Goal: Information Seeking & Learning: Understand process/instructions

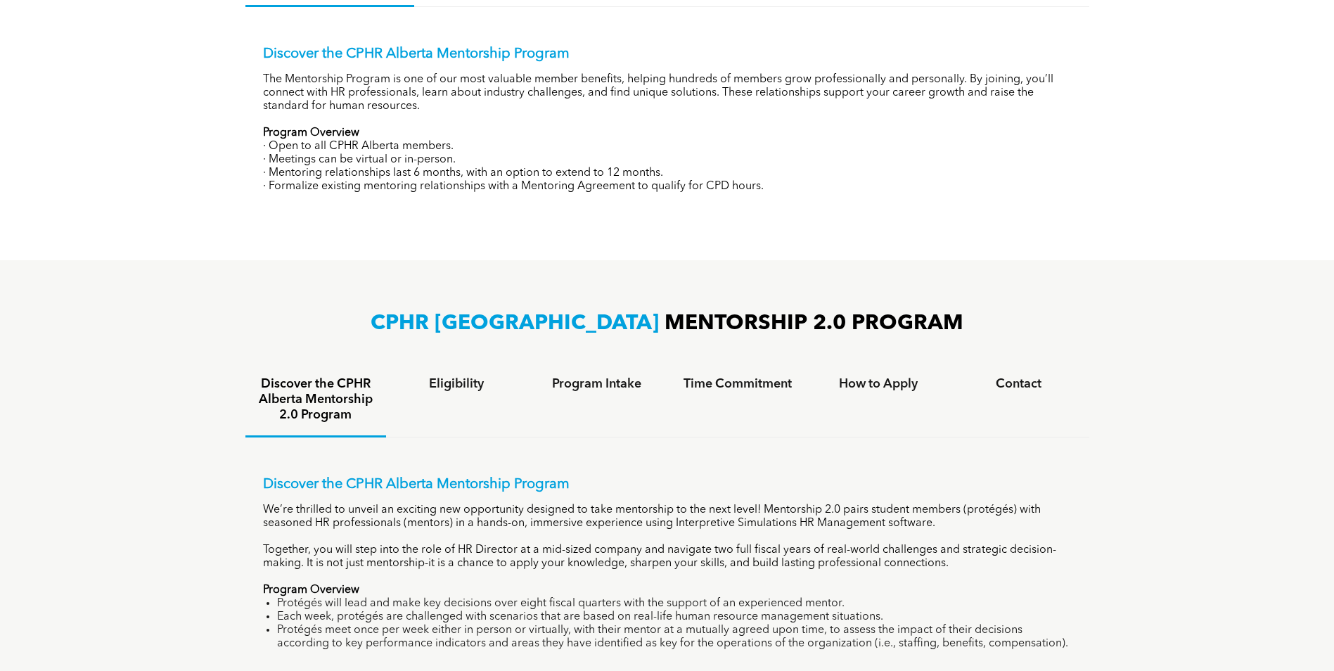
scroll to position [868, 0]
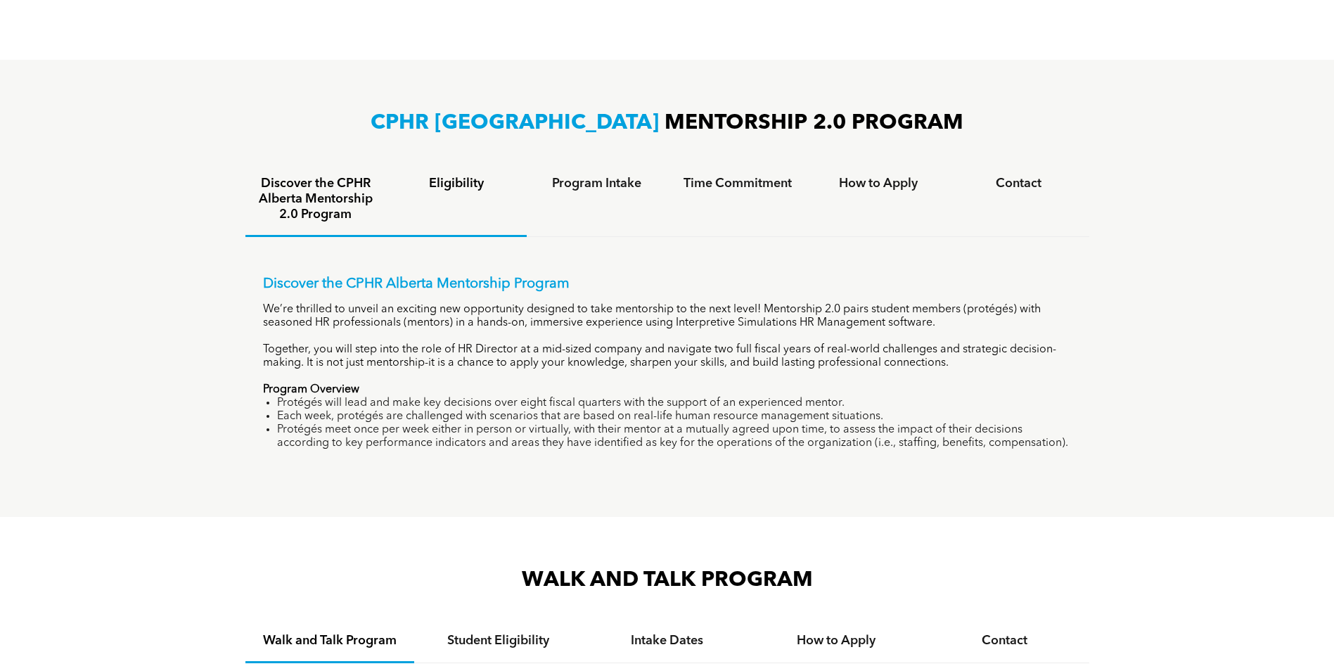
click at [439, 190] on div "Eligibility" at bounding box center [456, 200] width 141 height 74
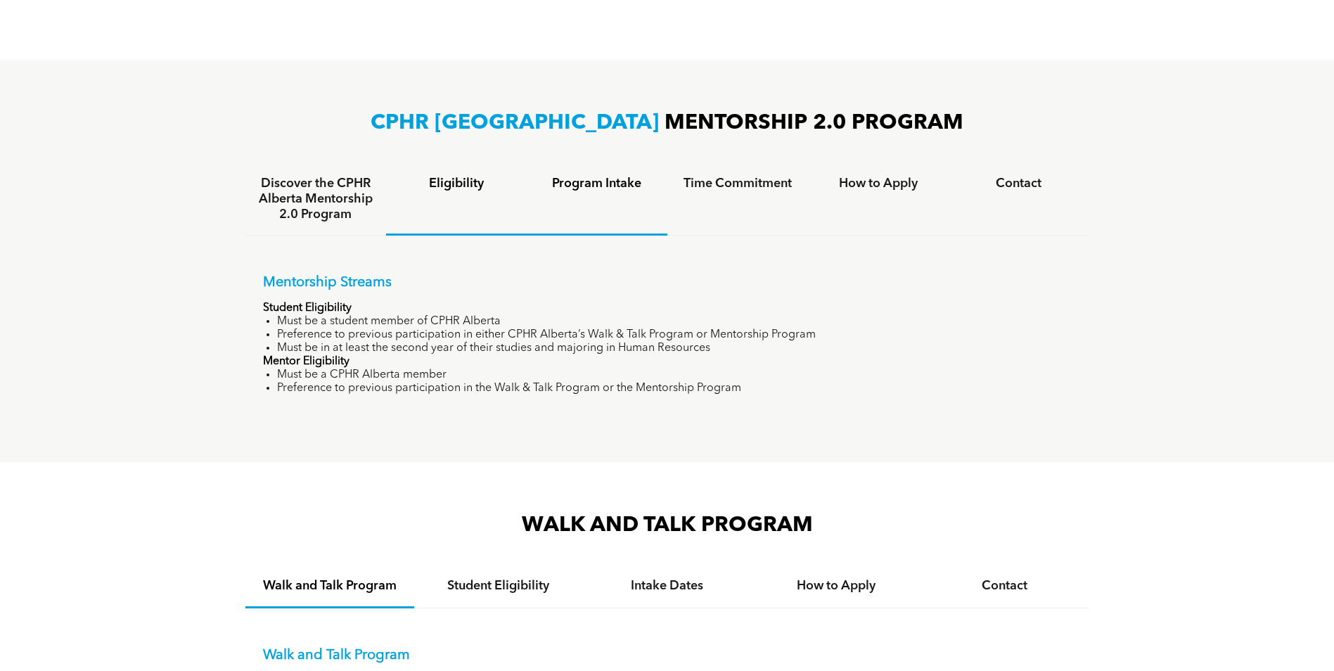
click at [572, 188] on h4 "Program Intake" at bounding box center [596, 183] width 115 height 15
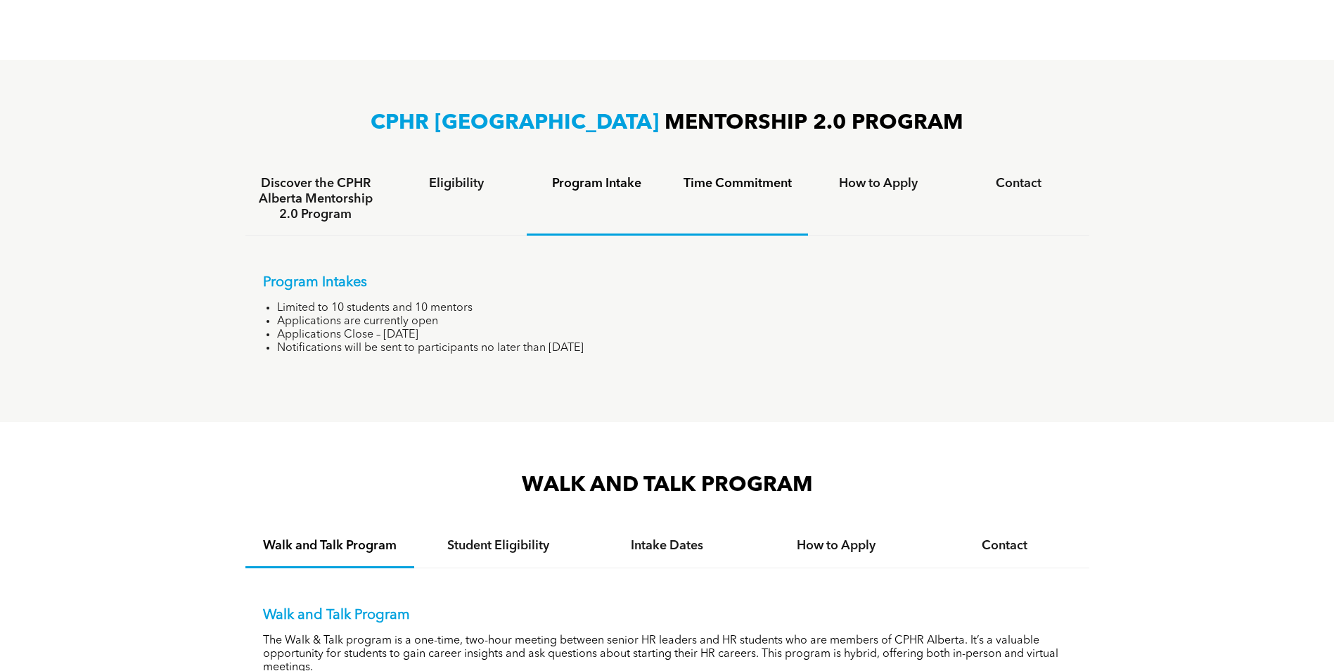
click at [724, 188] on h4 "Time Commitment" at bounding box center [737, 183] width 115 height 15
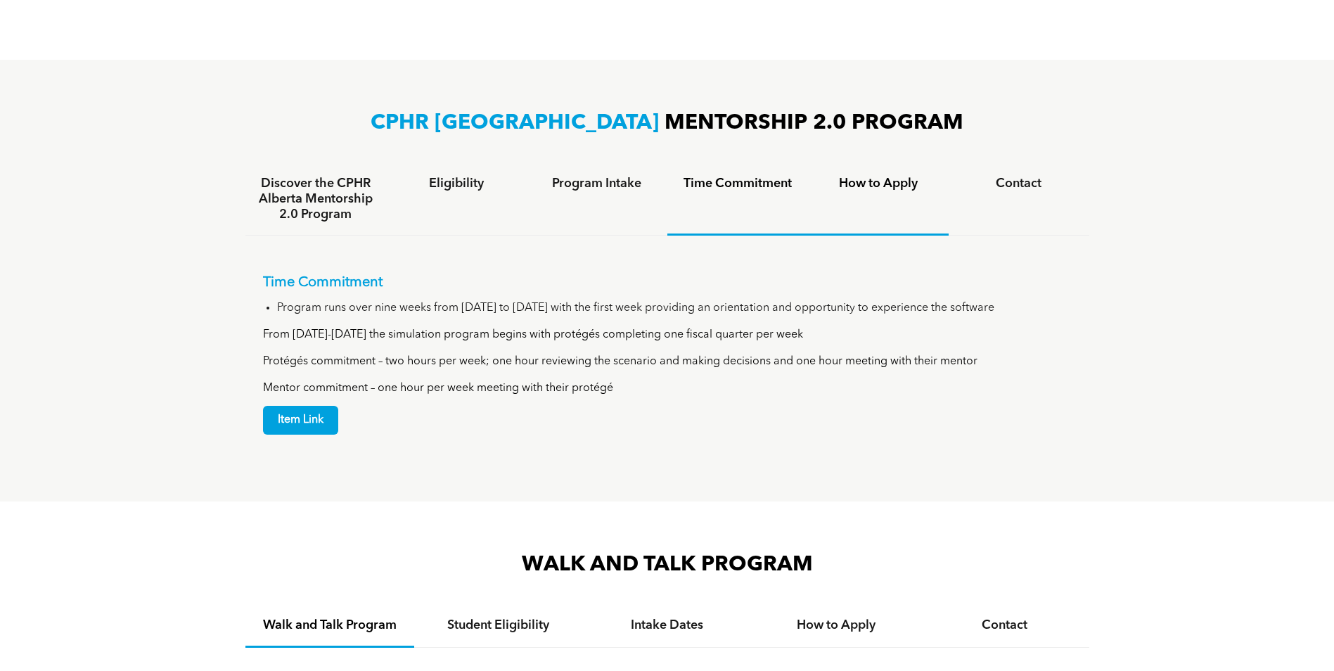
click at [895, 188] on h4 "How to Apply" at bounding box center [878, 183] width 115 height 15
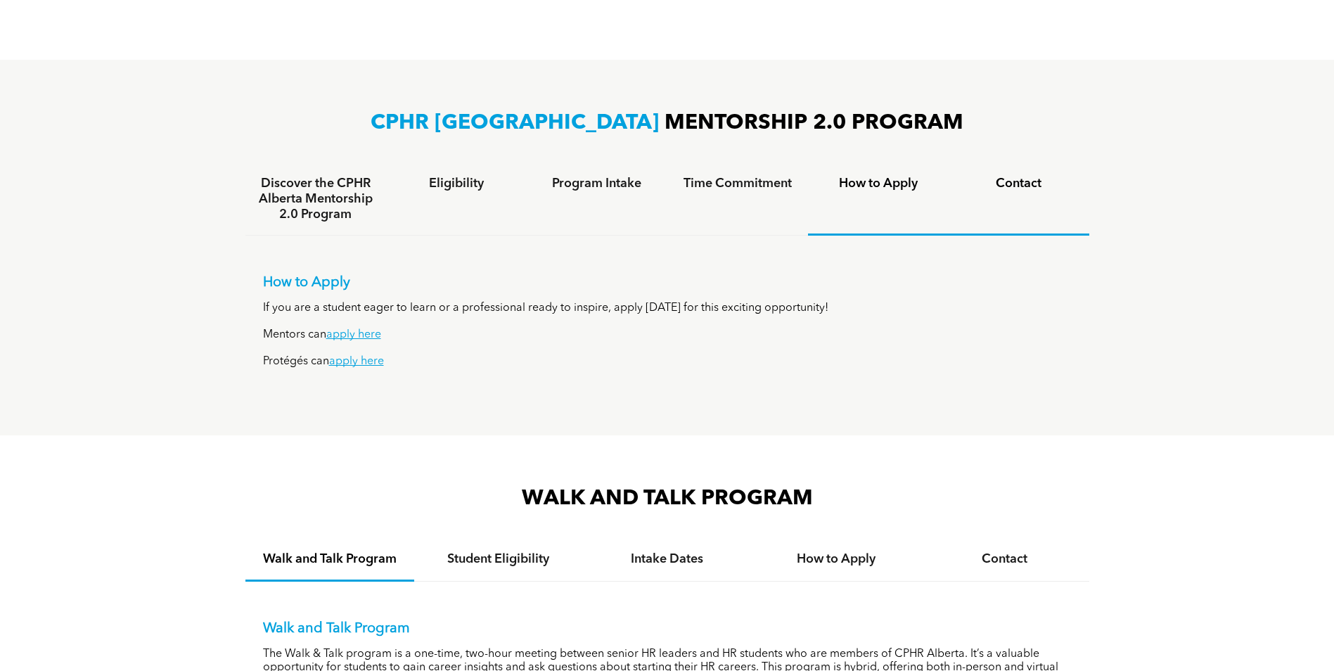
click at [993, 204] on div "Contact" at bounding box center [1019, 199] width 141 height 72
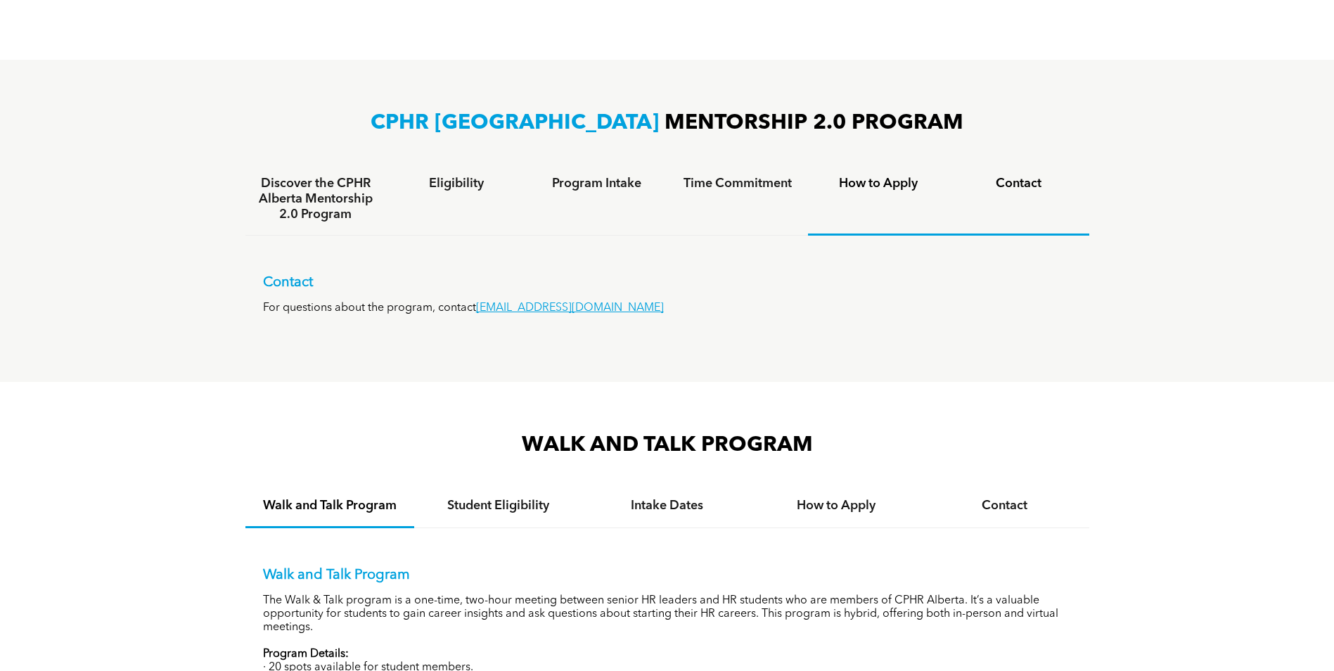
click at [930, 167] on div "How to Apply" at bounding box center [878, 199] width 141 height 72
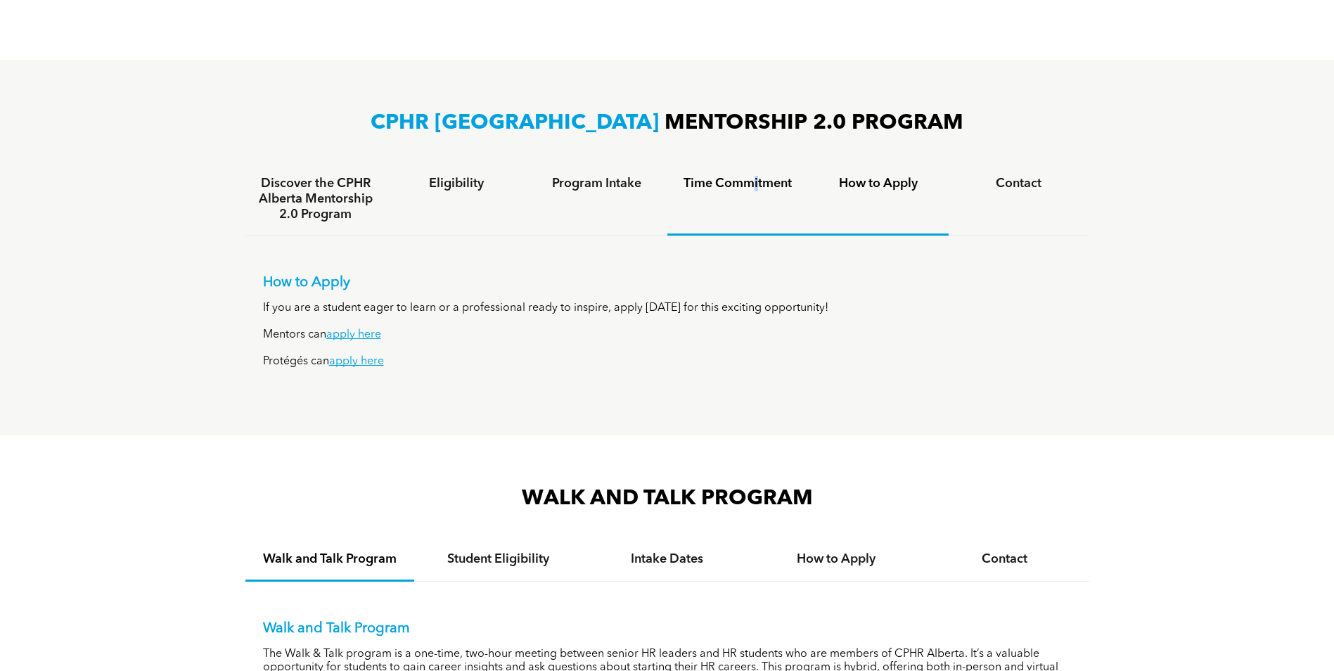
click at [756, 184] on h4 "Time Commitment" at bounding box center [737, 183] width 115 height 15
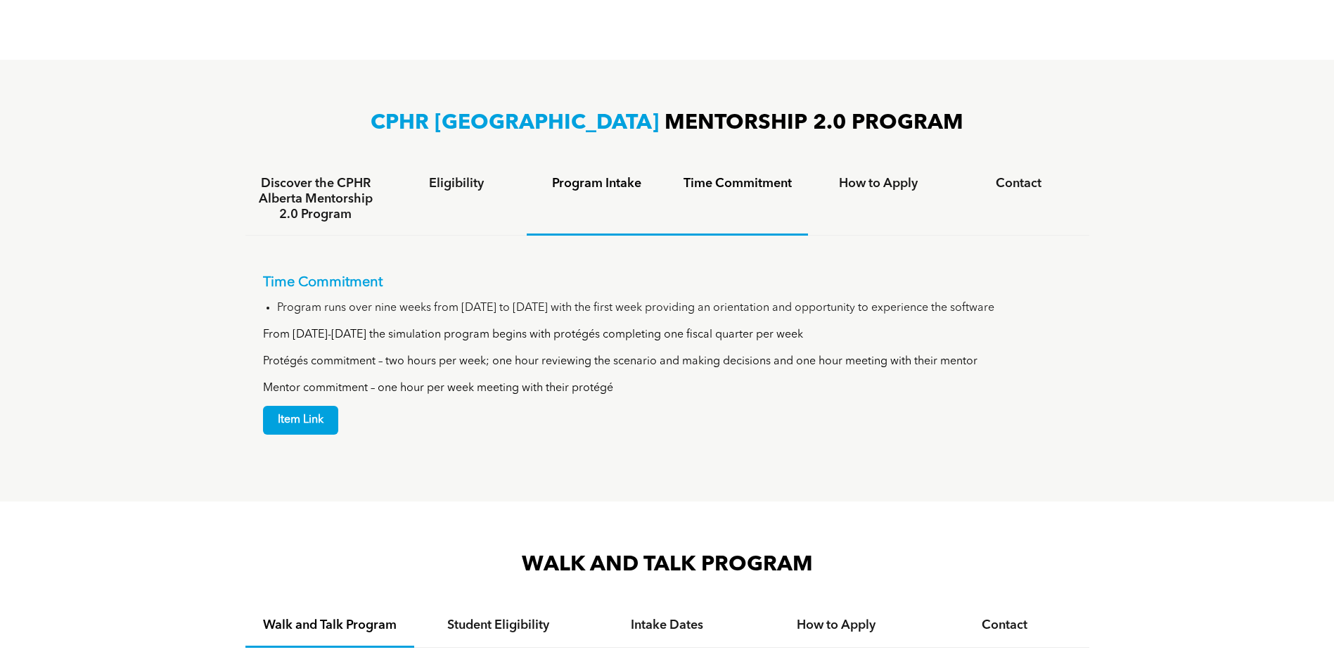
click at [622, 200] on div "Program Intake" at bounding box center [597, 199] width 141 height 72
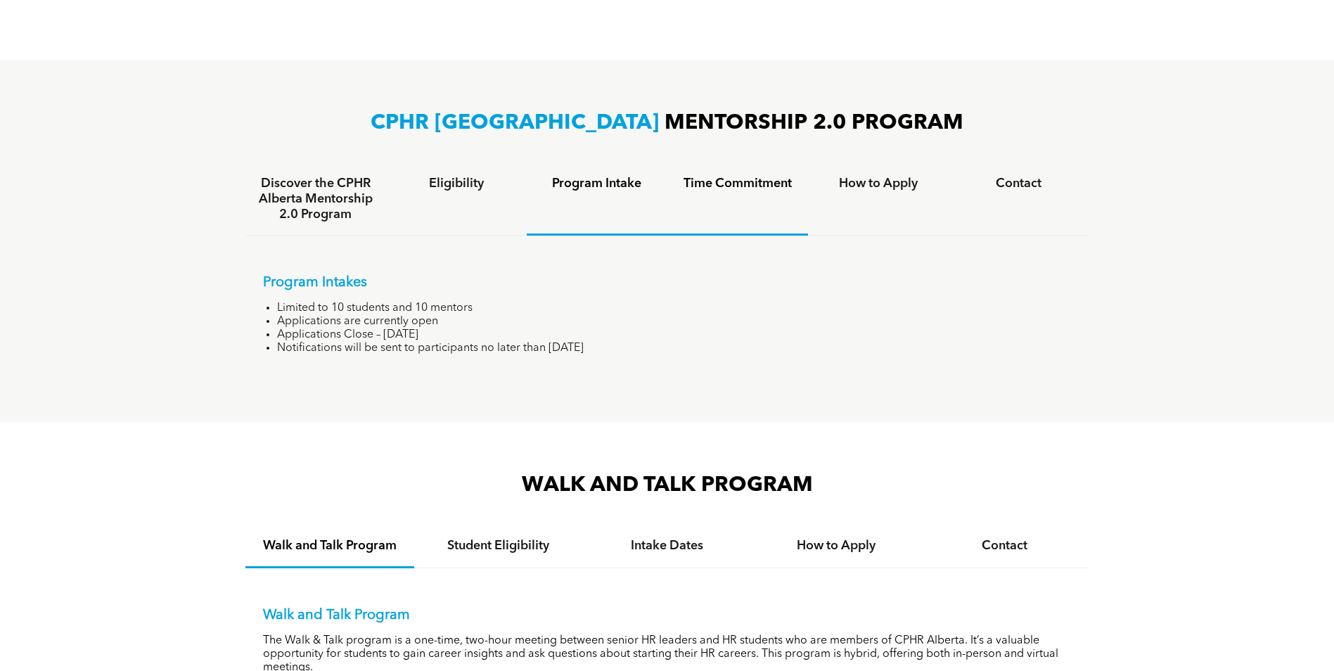
click at [754, 188] on h4 "Time Commitment" at bounding box center [737, 183] width 115 height 15
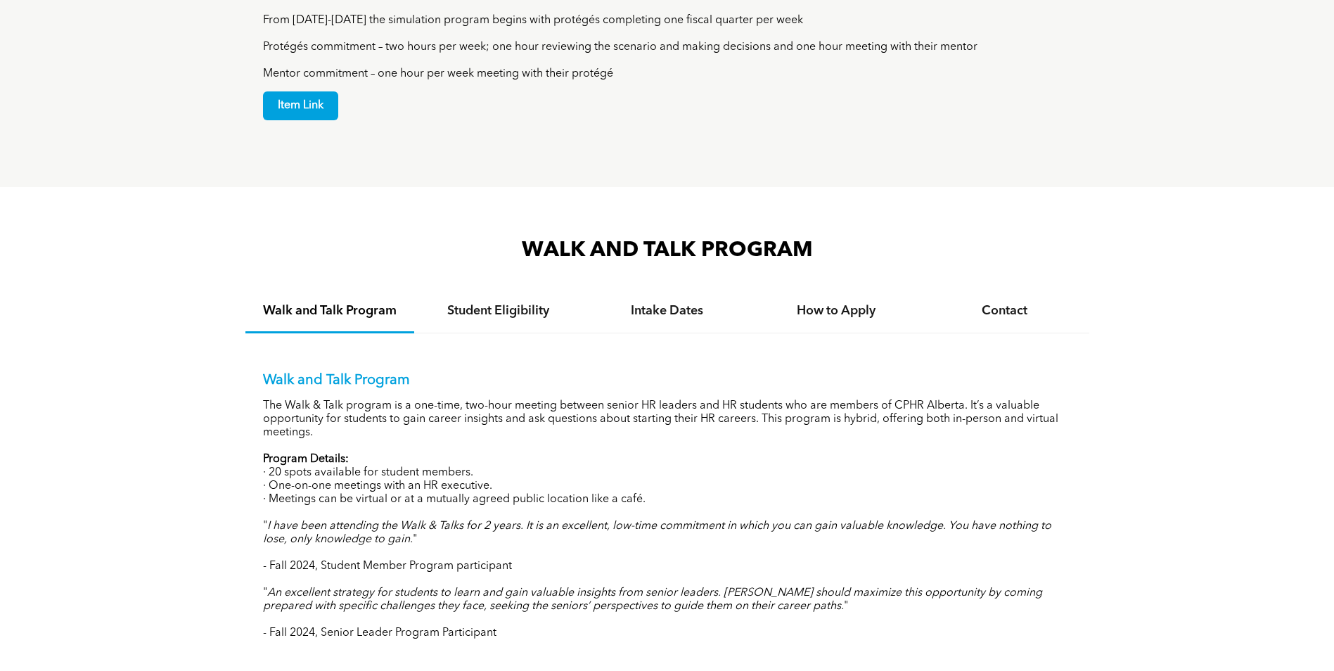
scroll to position [1290, 0]
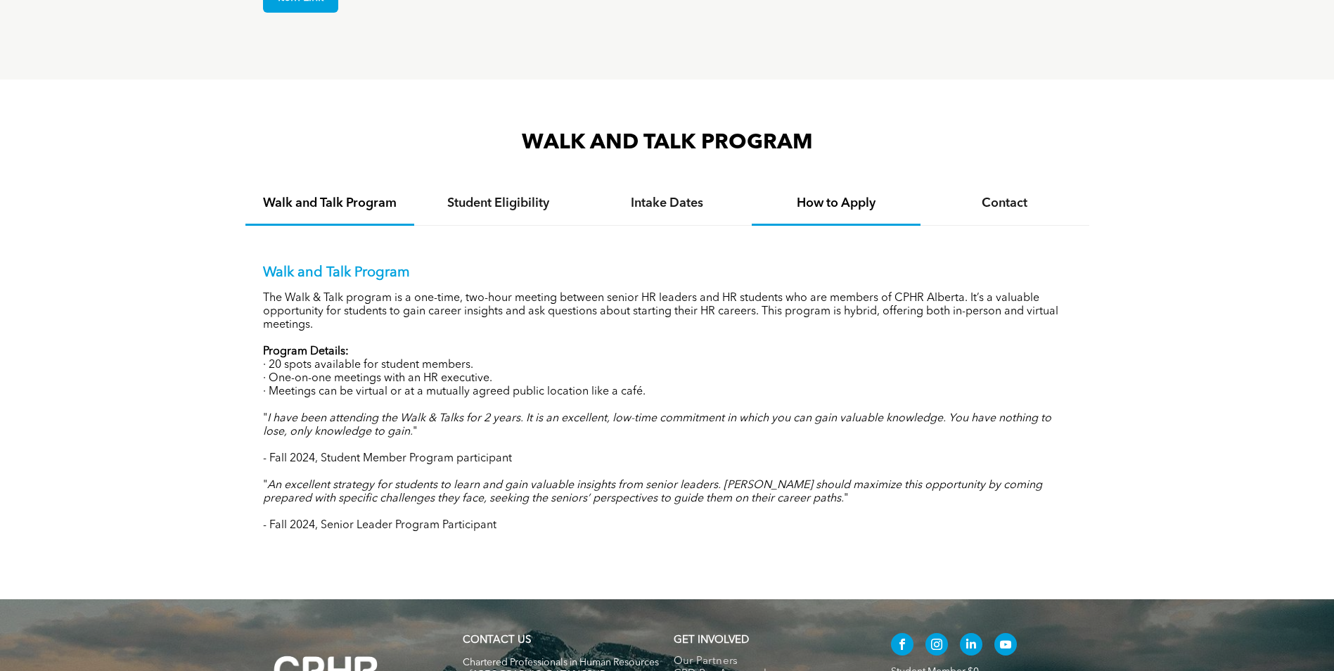
drag, startPoint x: 832, startPoint y: 207, endPoint x: 792, endPoint y: 221, distance: 41.6
click at [832, 207] on div "How to Apply" at bounding box center [836, 204] width 169 height 43
